Goal: Book appointment/travel/reservation

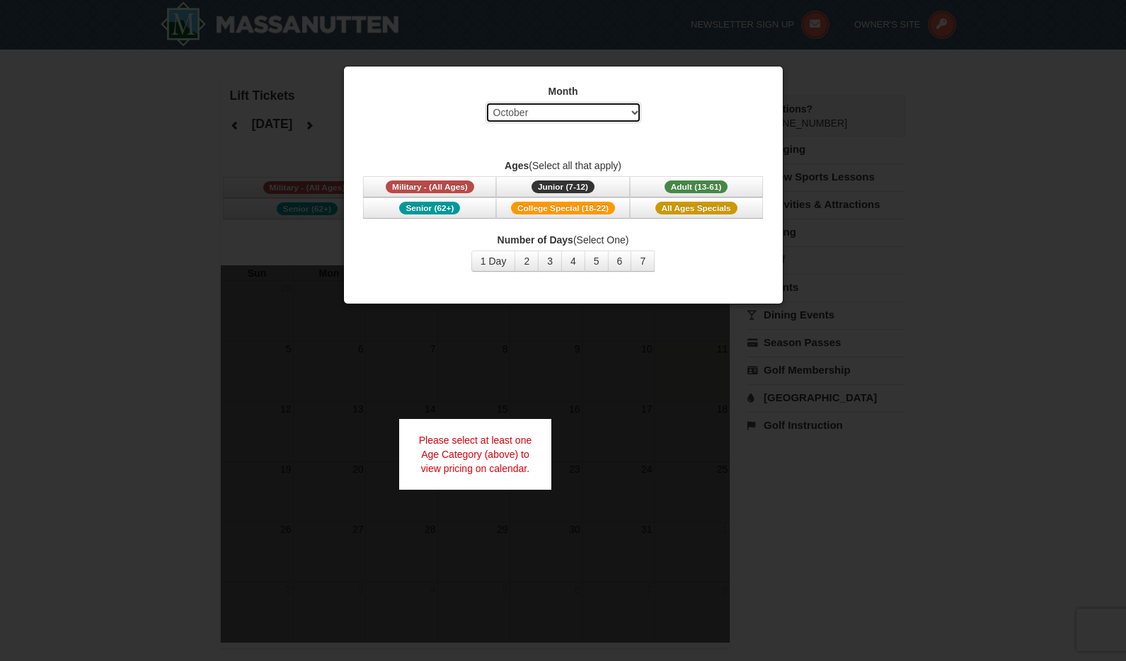
click at [592, 112] on select "Select October November December January February March April May June July Aug…" at bounding box center [563, 112] width 156 height 21
select select "12"
click at [485, 102] on select "Select October November December January February March April May June July Aug…" at bounding box center [563, 112] width 156 height 21
click at [700, 185] on span "Adult (13-61)" at bounding box center [696, 186] width 64 height 13
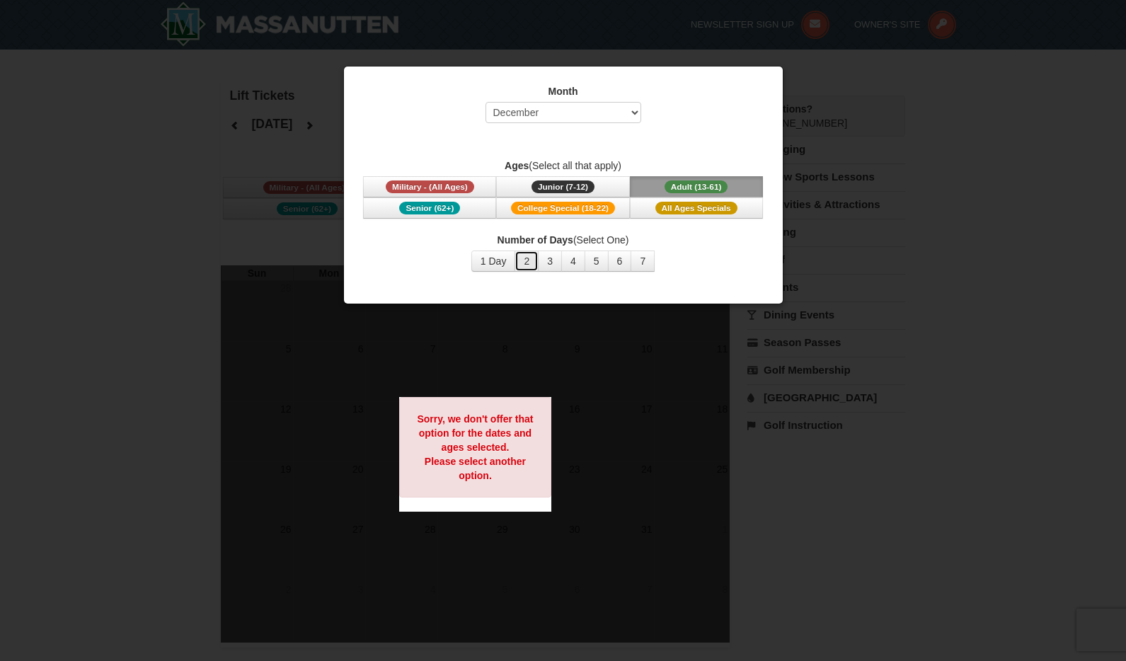
click at [528, 263] on button "2" at bounding box center [526, 260] width 24 height 21
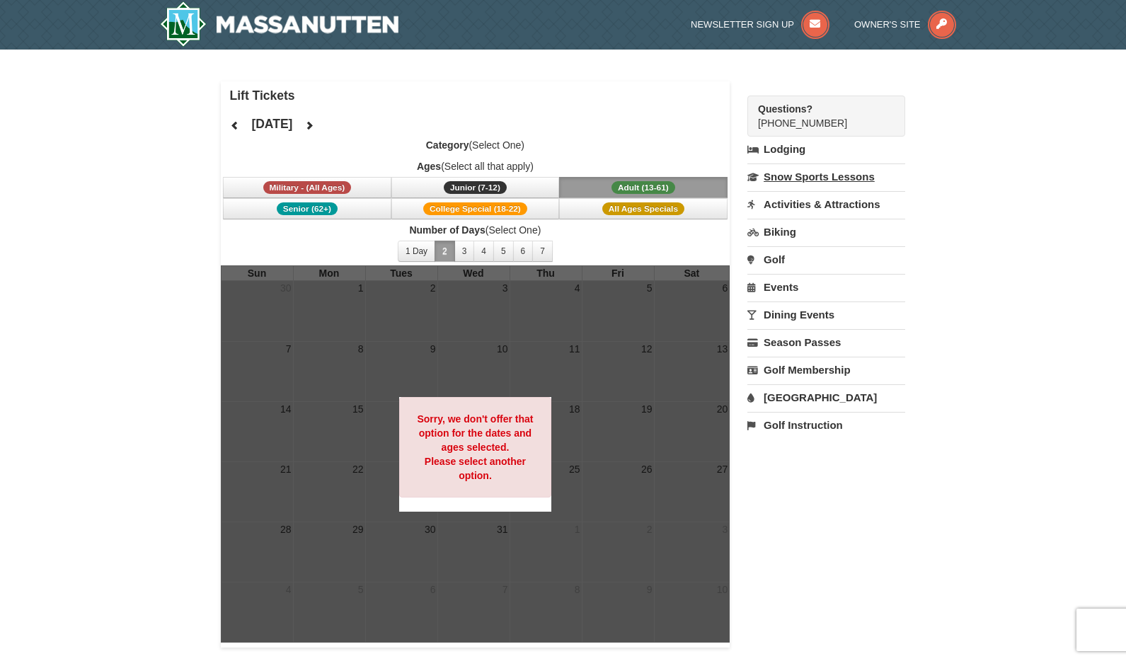
click at [804, 175] on link "Snow Sports Lessons" at bounding box center [826, 176] width 158 height 26
